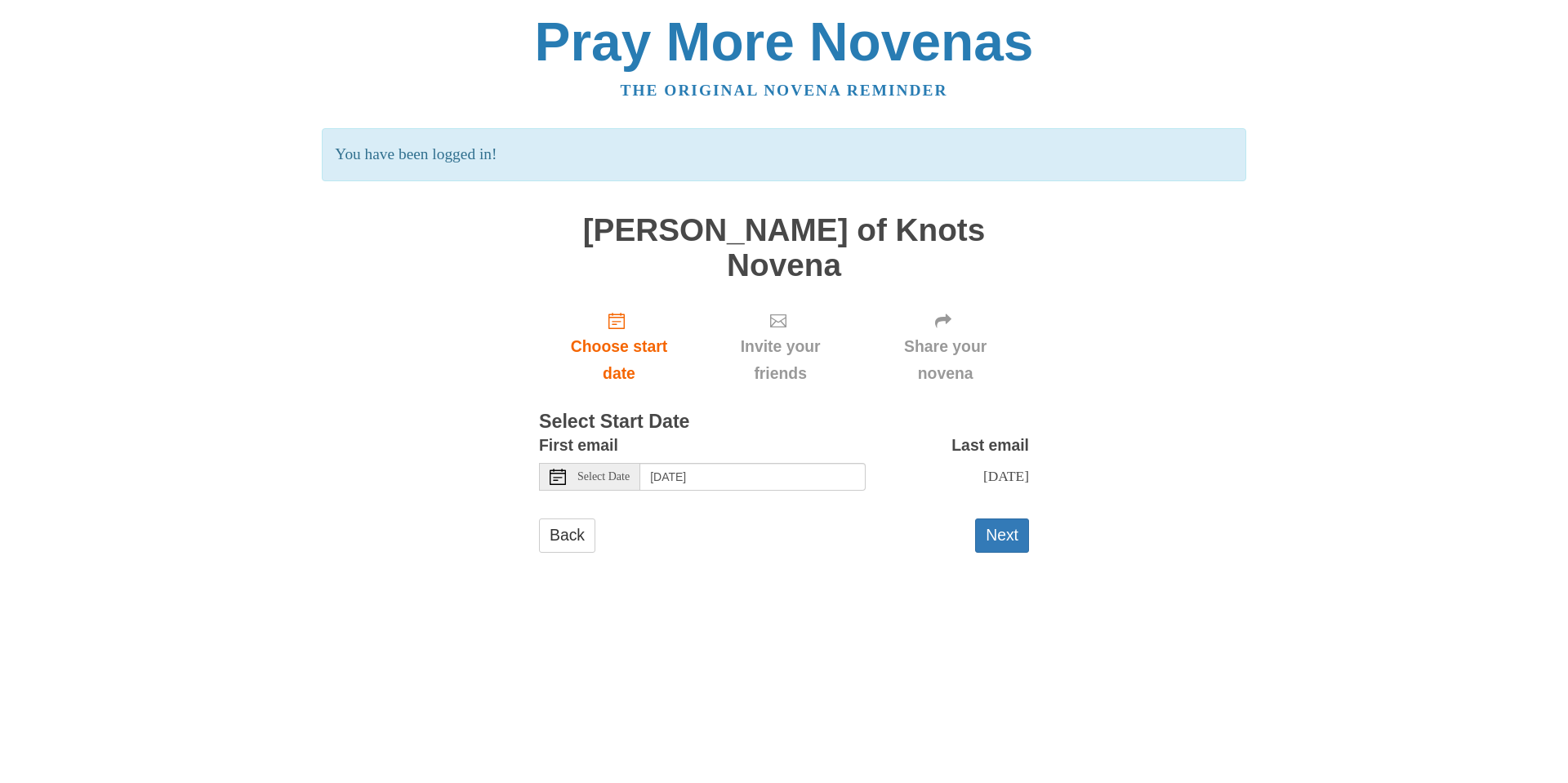
click at [556, 469] on icon at bounding box center [558, 477] width 17 height 17
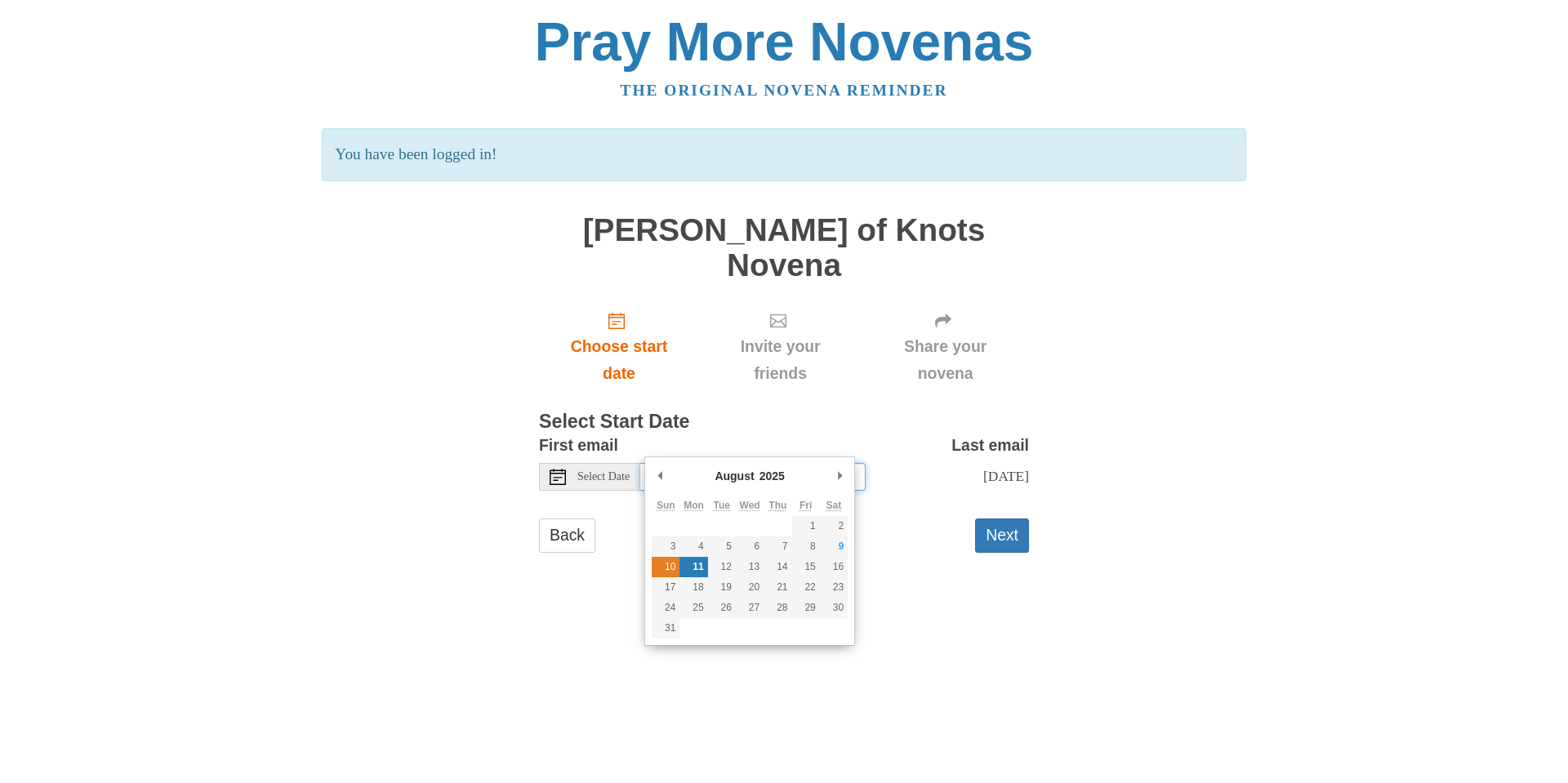
type input "Sunday, August 10th"
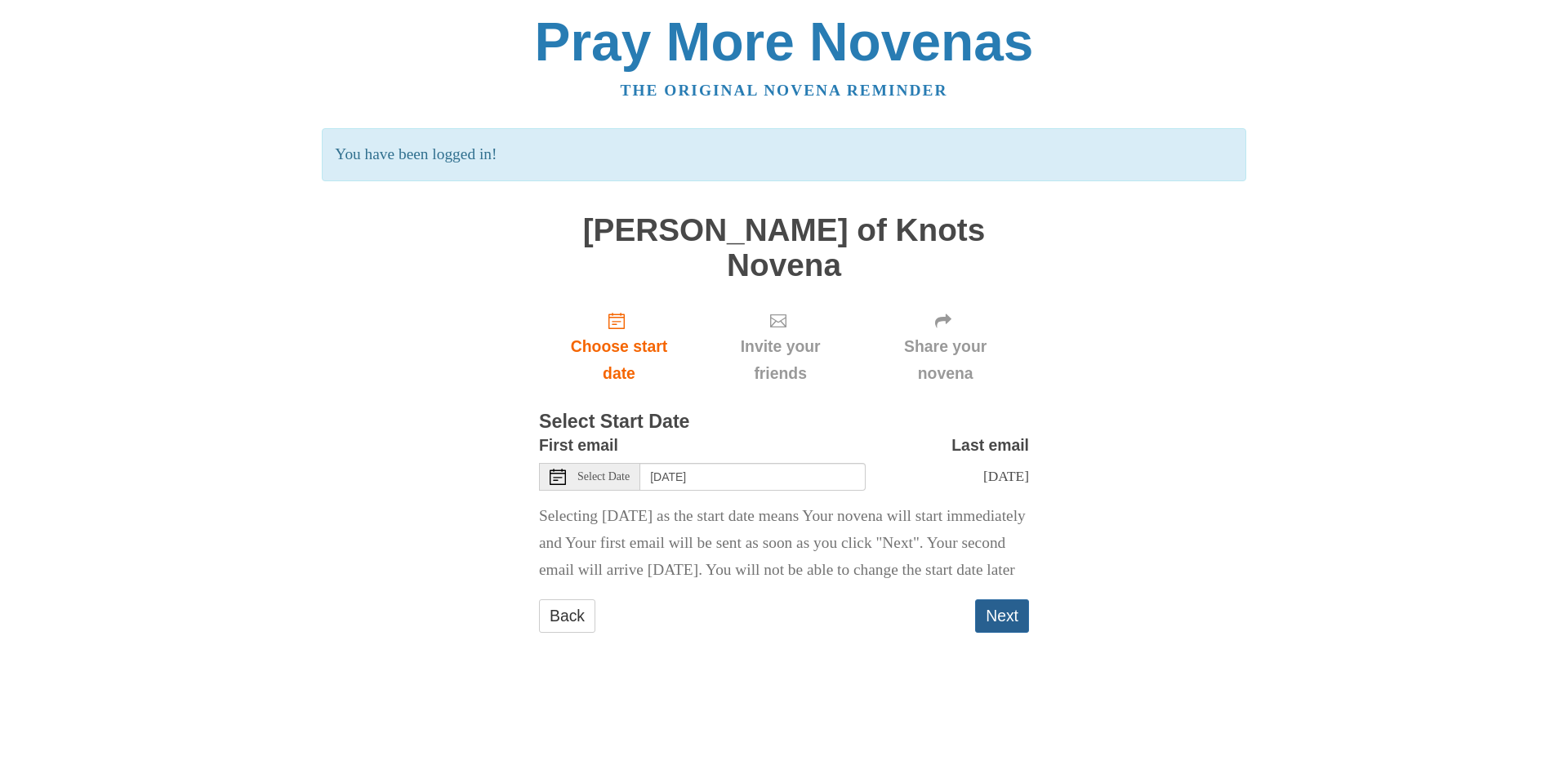
click at [1000, 611] on button "Next" at bounding box center [1002, 616] width 54 height 34
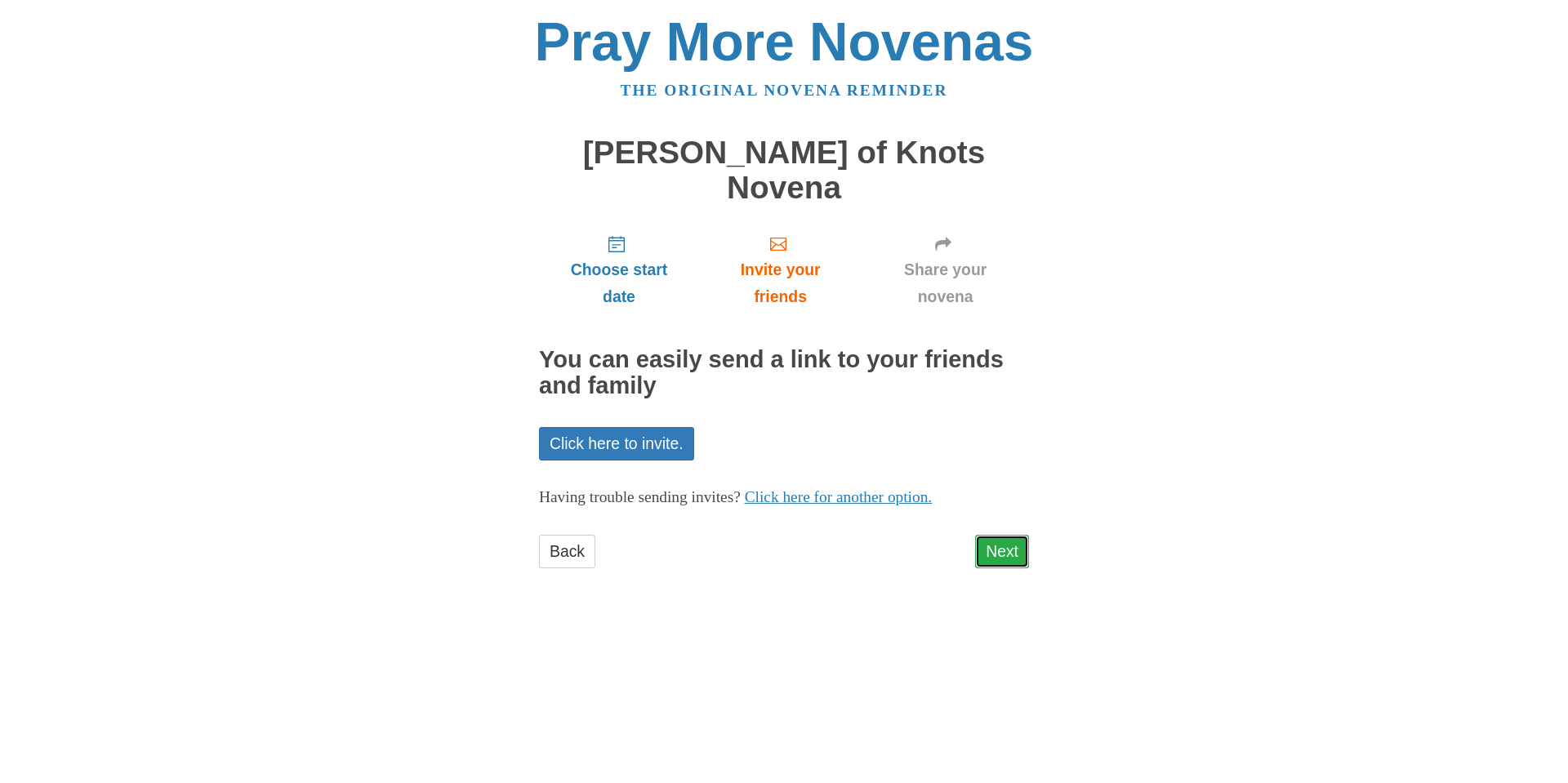
click at [999, 535] on link "Next" at bounding box center [1002, 552] width 54 height 34
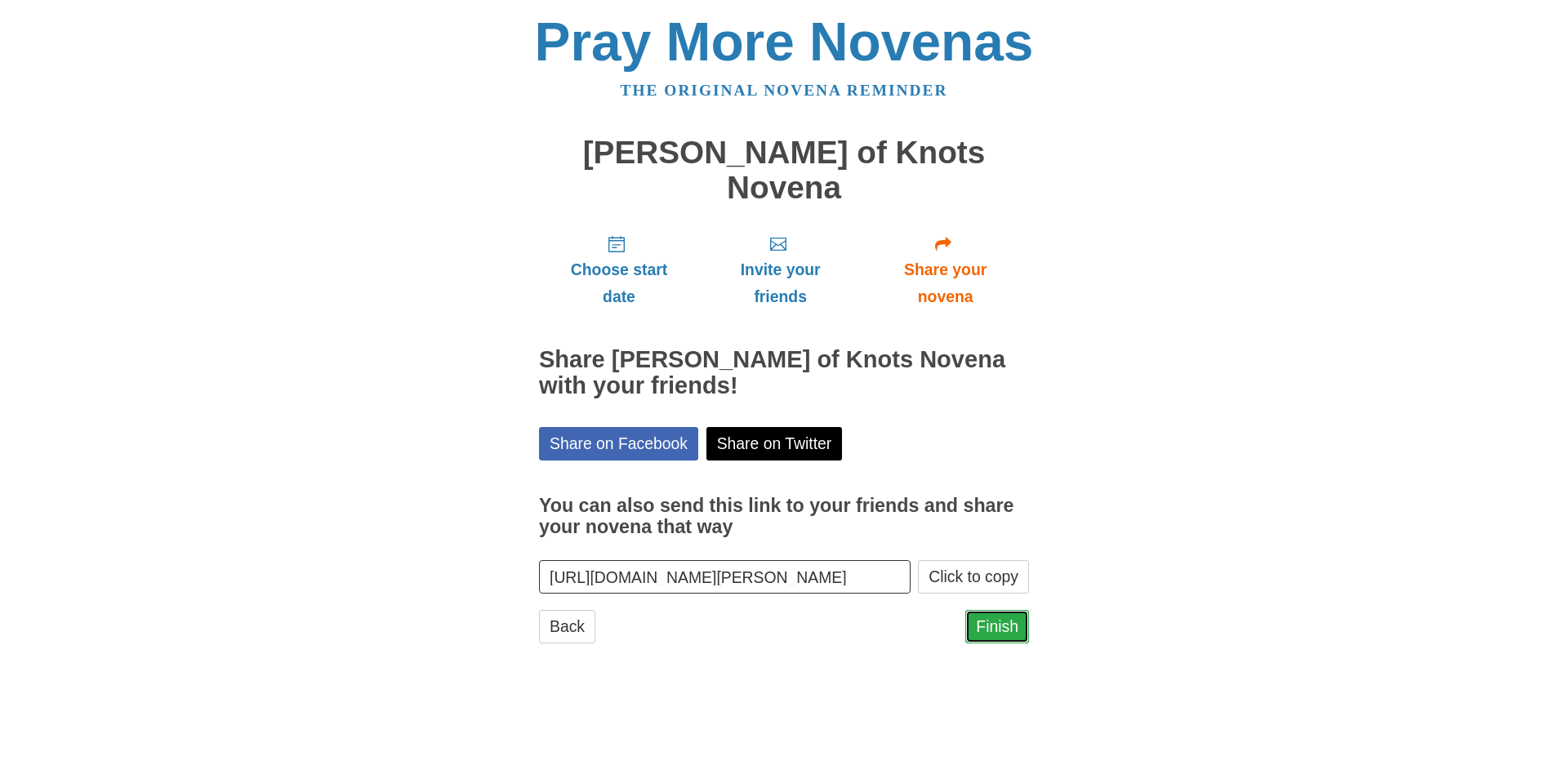
click at [989, 610] on link "Finish" at bounding box center [997, 626] width 63 height 34
